Goal: Transaction & Acquisition: Purchase product/service

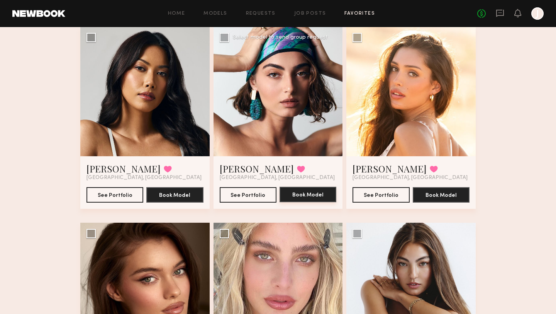
scroll to position [71, 0]
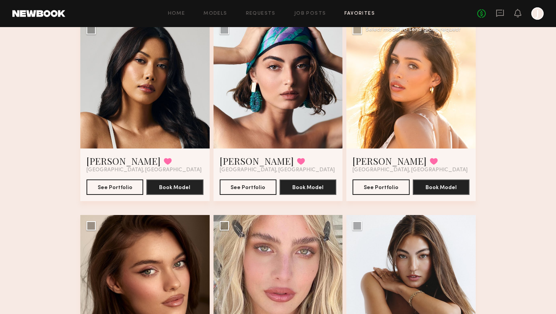
click at [442, 106] on div at bounding box center [410, 83] width 129 height 129
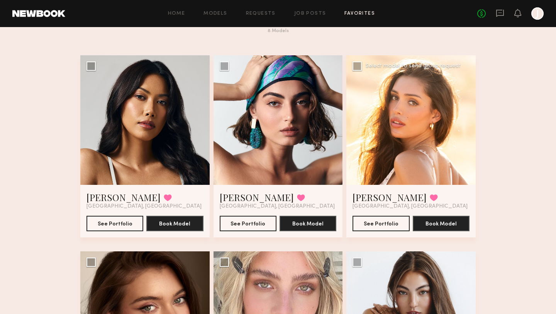
scroll to position [31, 0]
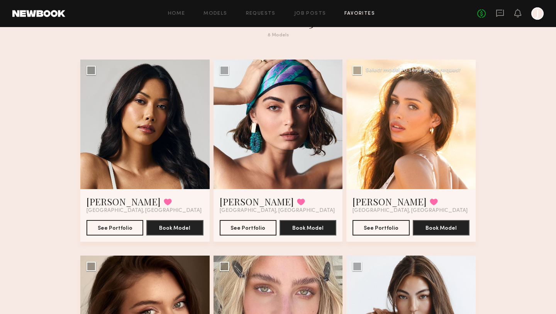
click at [406, 107] on div at bounding box center [410, 123] width 129 height 129
click at [384, 224] on button "See Portfolio" at bounding box center [381, 226] width 57 height 15
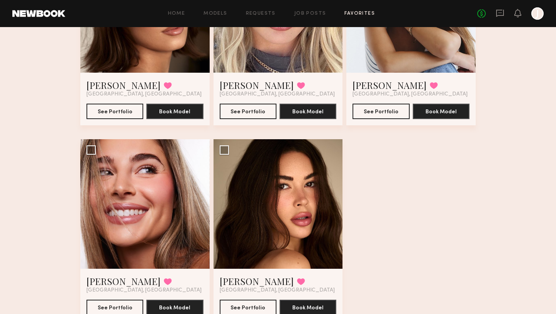
scroll to position [345, 0]
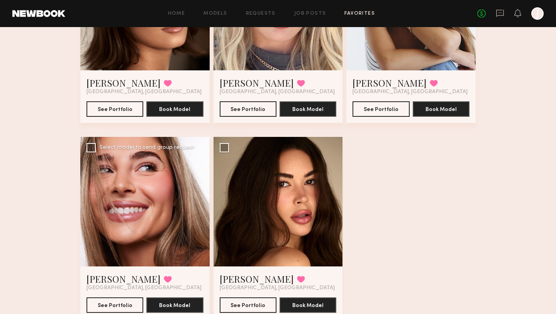
click at [127, 190] on div at bounding box center [144, 201] width 129 height 129
click at [100, 301] on button "See Portfolio" at bounding box center [115, 304] width 57 height 15
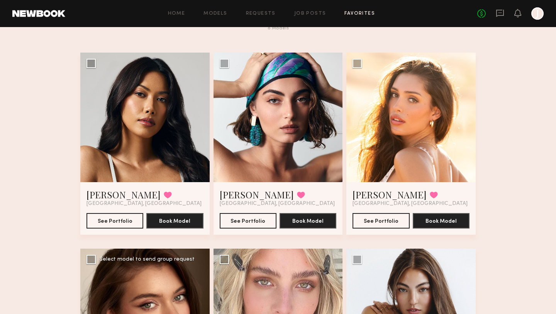
scroll to position [0, 0]
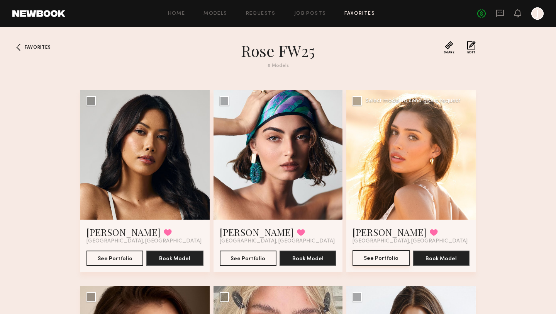
click at [378, 257] on button "See Portfolio" at bounding box center [381, 257] width 57 height 15
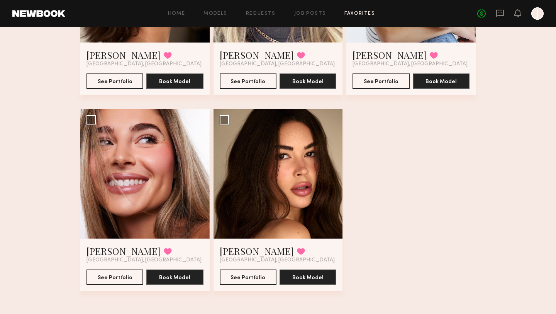
scroll to position [375, 0]
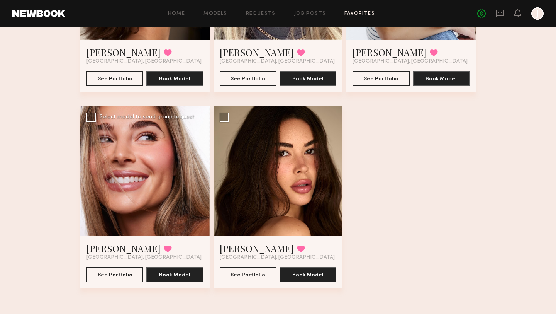
click at [144, 172] on div at bounding box center [144, 170] width 129 height 129
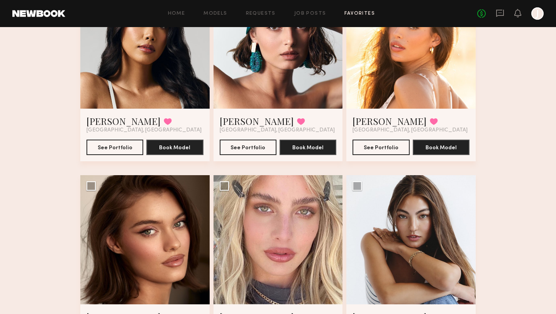
scroll to position [112, 0]
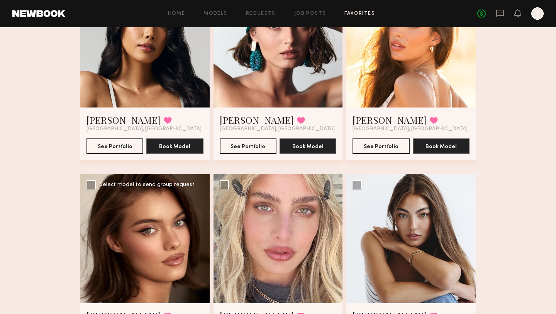
click at [177, 232] on div at bounding box center [144, 238] width 129 height 129
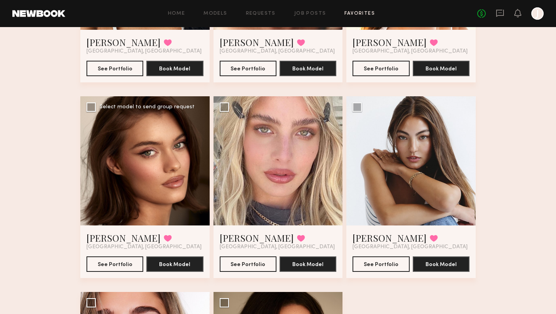
scroll to position [191, 0]
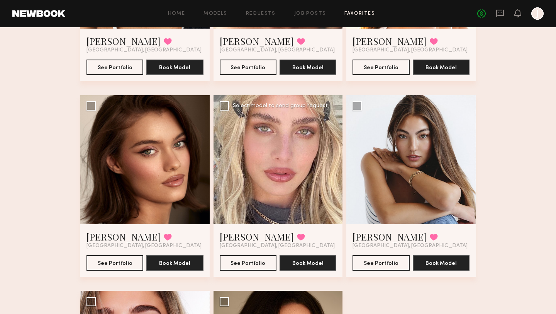
click at [290, 170] on div at bounding box center [278, 159] width 129 height 129
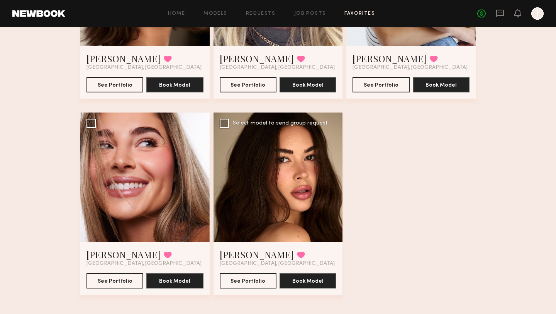
scroll to position [369, 0]
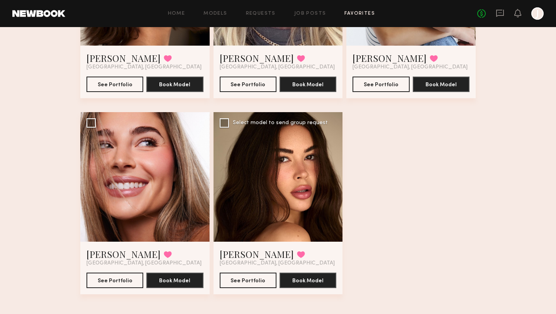
click at [286, 206] on div at bounding box center [278, 176] width 129 height 129
click at [256, 286] on button "See Portfolio" at bounding box center [248, 279] width 57 height 15
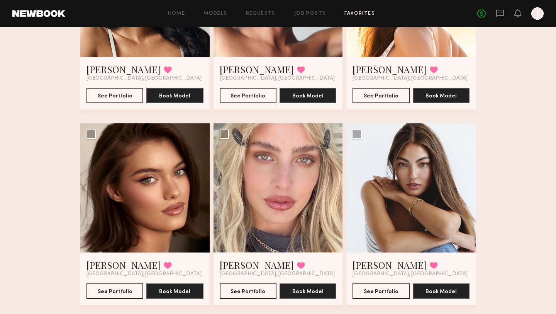
scroll to position [166, 0]
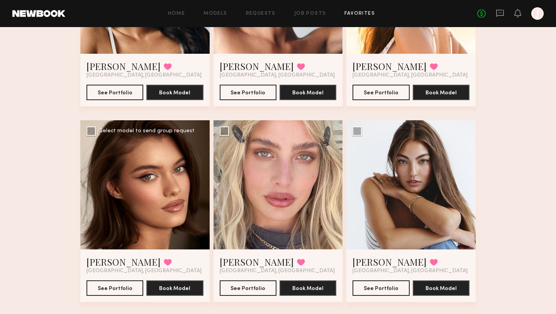
click at [95, 212] on div at bounding box center [144, 184] width 129 height 129
click at [103, 294] on button "See Portfolio" at bounding box center [115, 287] width 57 height 15
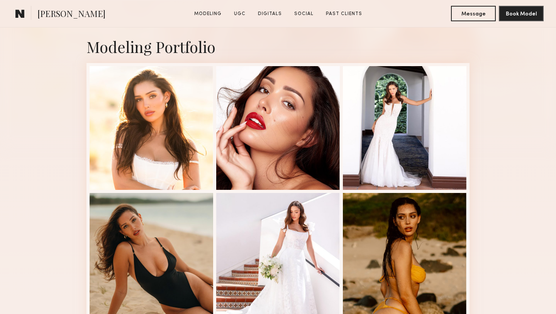
scroll to position [170, 0]
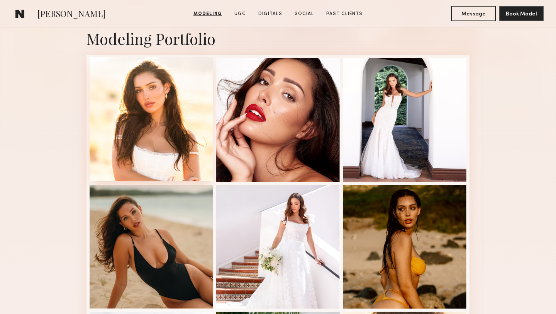
click at [178, 85] on div at bounding box center [152, 119] width 124 height 124
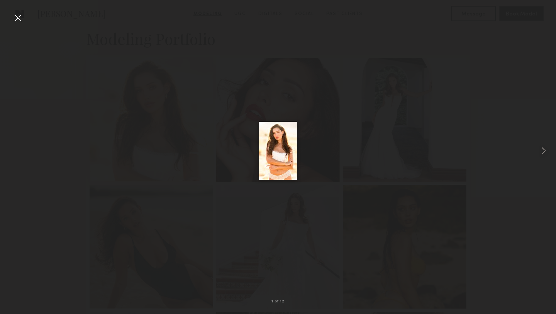
click at [178, 85] on div at bounding box center [152, 119] width 124 height 124
click at [372, 212] on div at bounding box center [405, 199] width 124 height 124
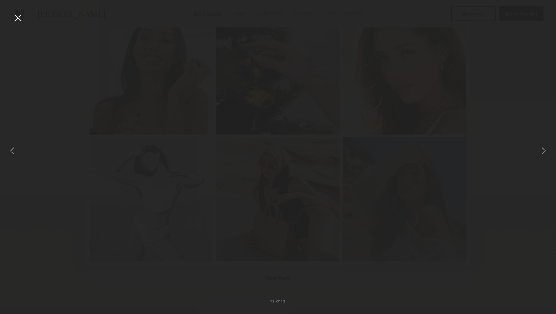
click at [372, 212] on div at bounding box center [405, 199] width 124 height 124
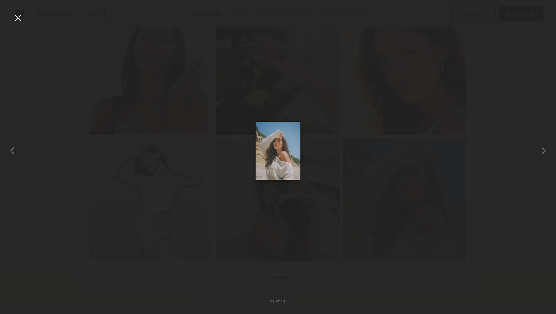
click at [273, 278] on button "View More" at bounding box center [278, 277] width 383 height 15
click at [296, 199] on div at bounding box center [278, 171] width 124 height 250
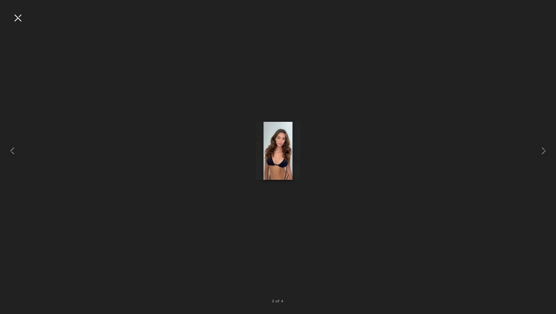
click at [296, 199] on div at bounding box center [278, 171] width 124 height 250
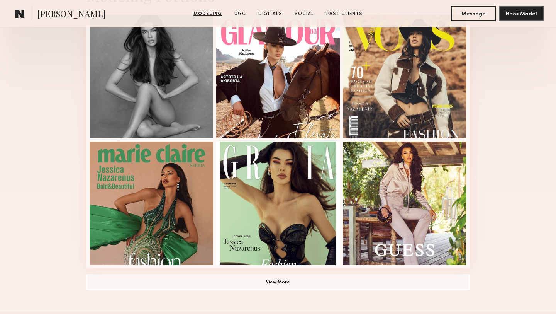
scroll to position [213, 0]
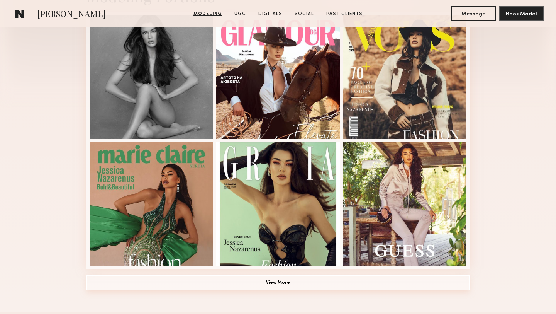
click at [282, 278] on button "View More" at bounding box center [278, 282] width 383 height 15
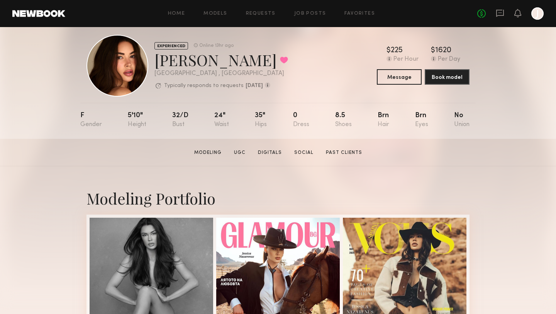
scroll to position [0, 0]
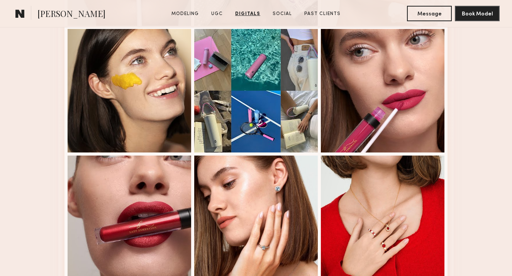
scroll to position [1486, 0]
